Goal: Complete application form

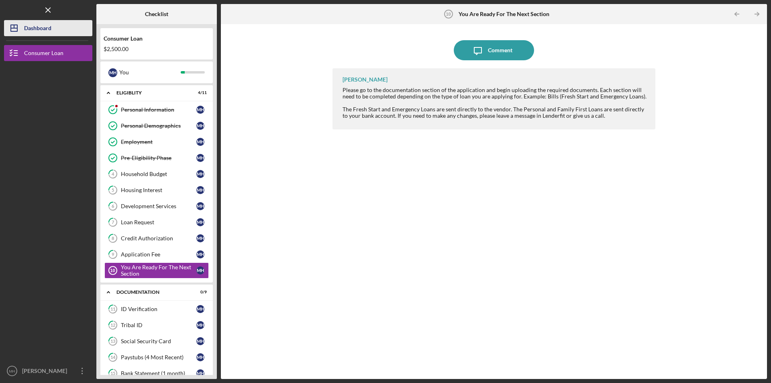
click at [39, 25] on div "Dashboard" at bounding box center [37, 29] width 27 height 18
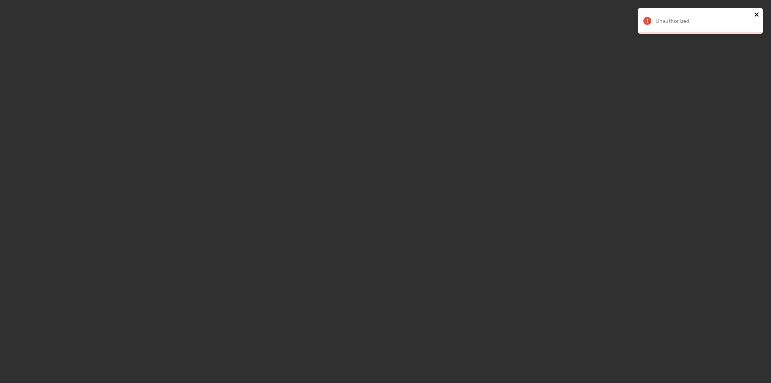
click at [757, 12] on icon "close" at bounding box center [757, 14] width 6 height 6
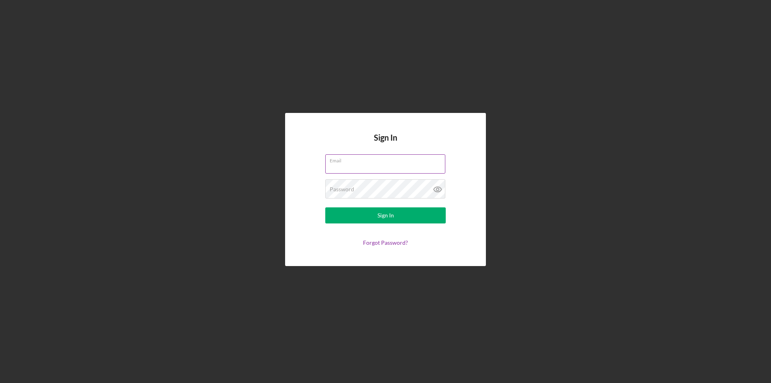
click at [388, 163] on div "Email" at bounding box center [385, 164] width 121 height 20
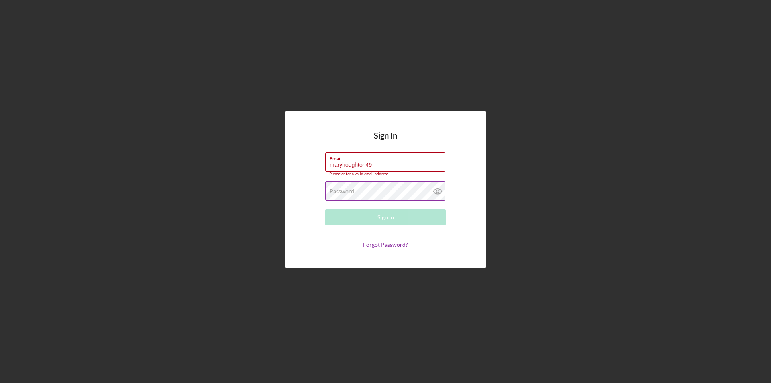
type input "maryhoughton49@gmail.com"
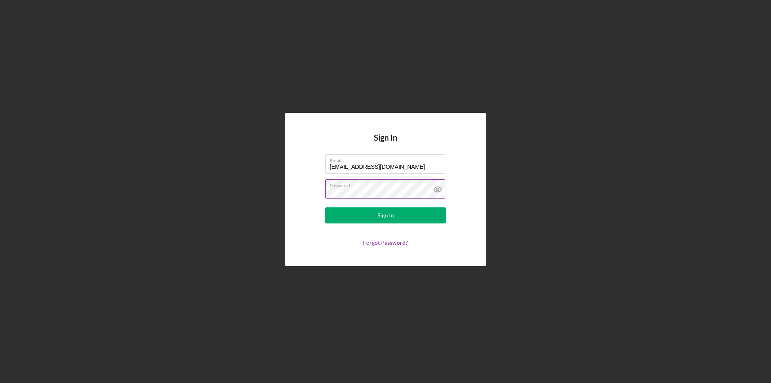
click at [325, 207] on button "Sign In" at bounding box center [385, 215] width 121 height 16
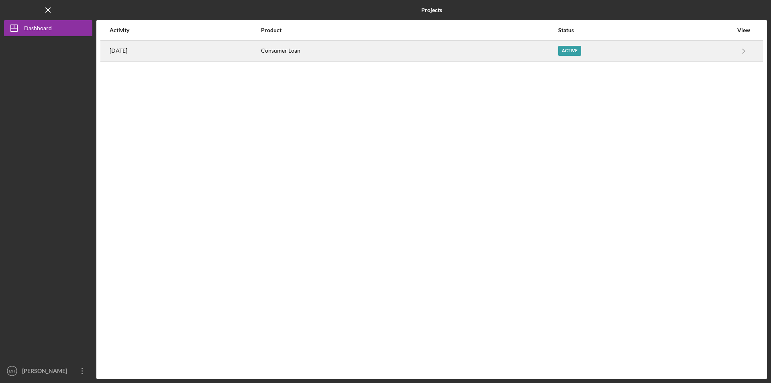
click at [580, 53] on div "Active" at bounding box center [569, 51] width 23 height 10
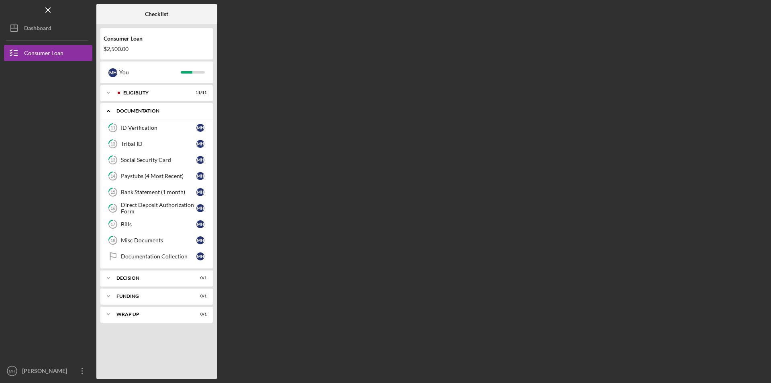
click at [110, 110] on icon "Icon/Expander" at bounding box center [108, 111] width 16 height 16
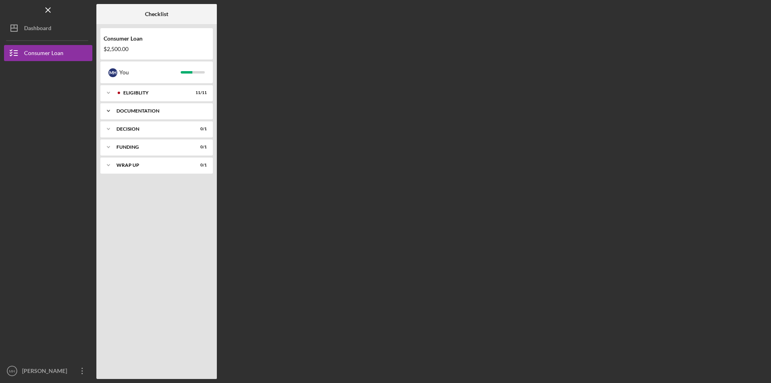
click at [110, 110] on polyline at bounding box center [108, 111] width 2 height 2
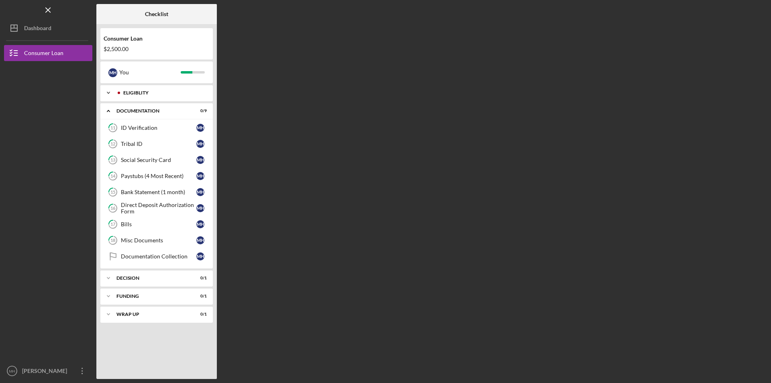
click at [106, 92] on icon "Icon/Expander" at bounding box center [108, 93] width 16 height 16
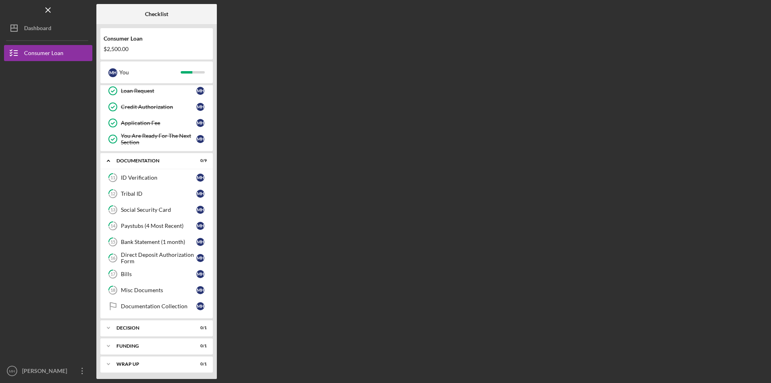
scroll to position [133, 0]
